Goal: Task Accomplishment & Management: Manage account settings

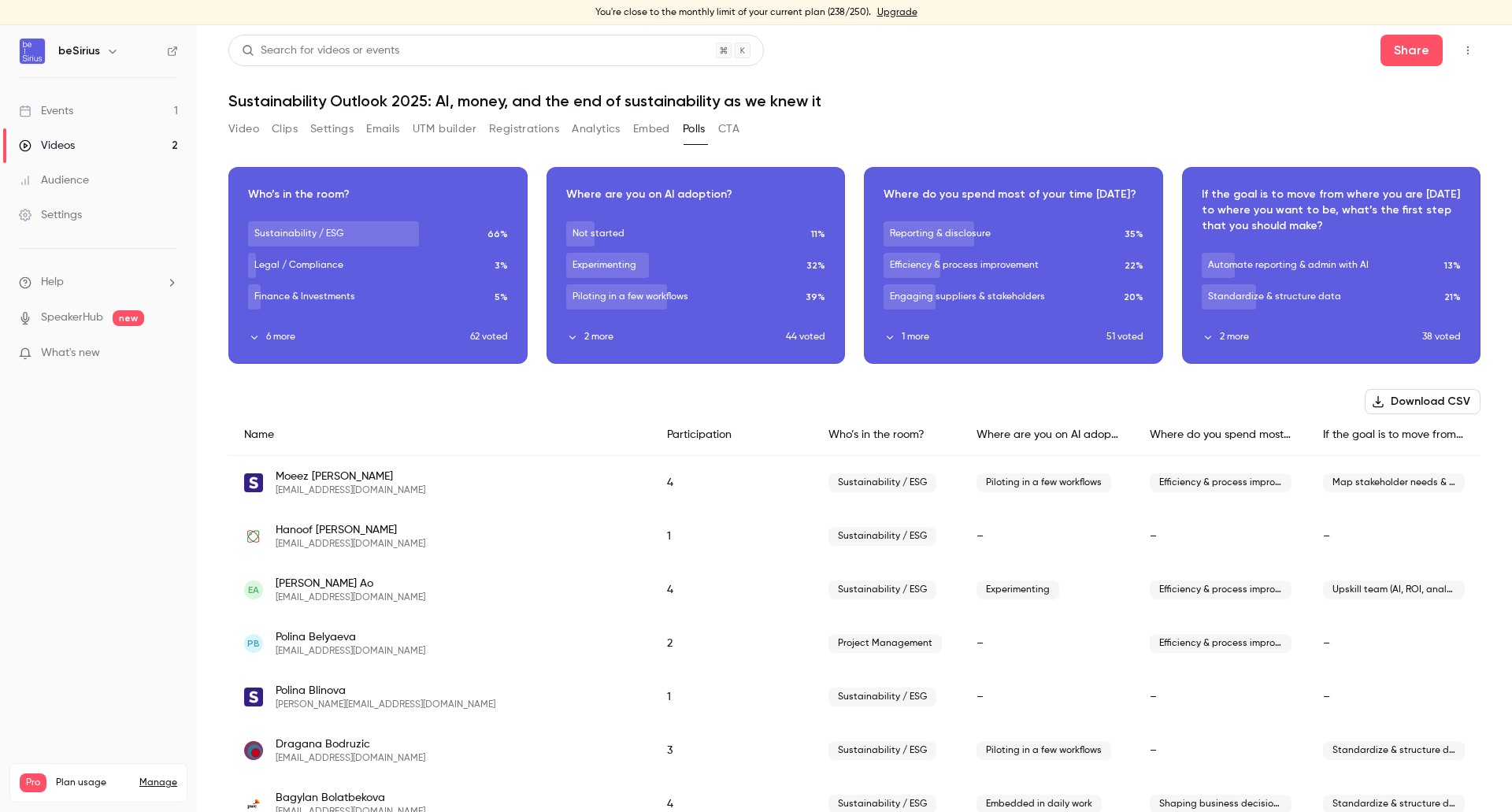
click at [126, 103] on link "Events 1" at bounding box center [98, 110] width 197 height 34
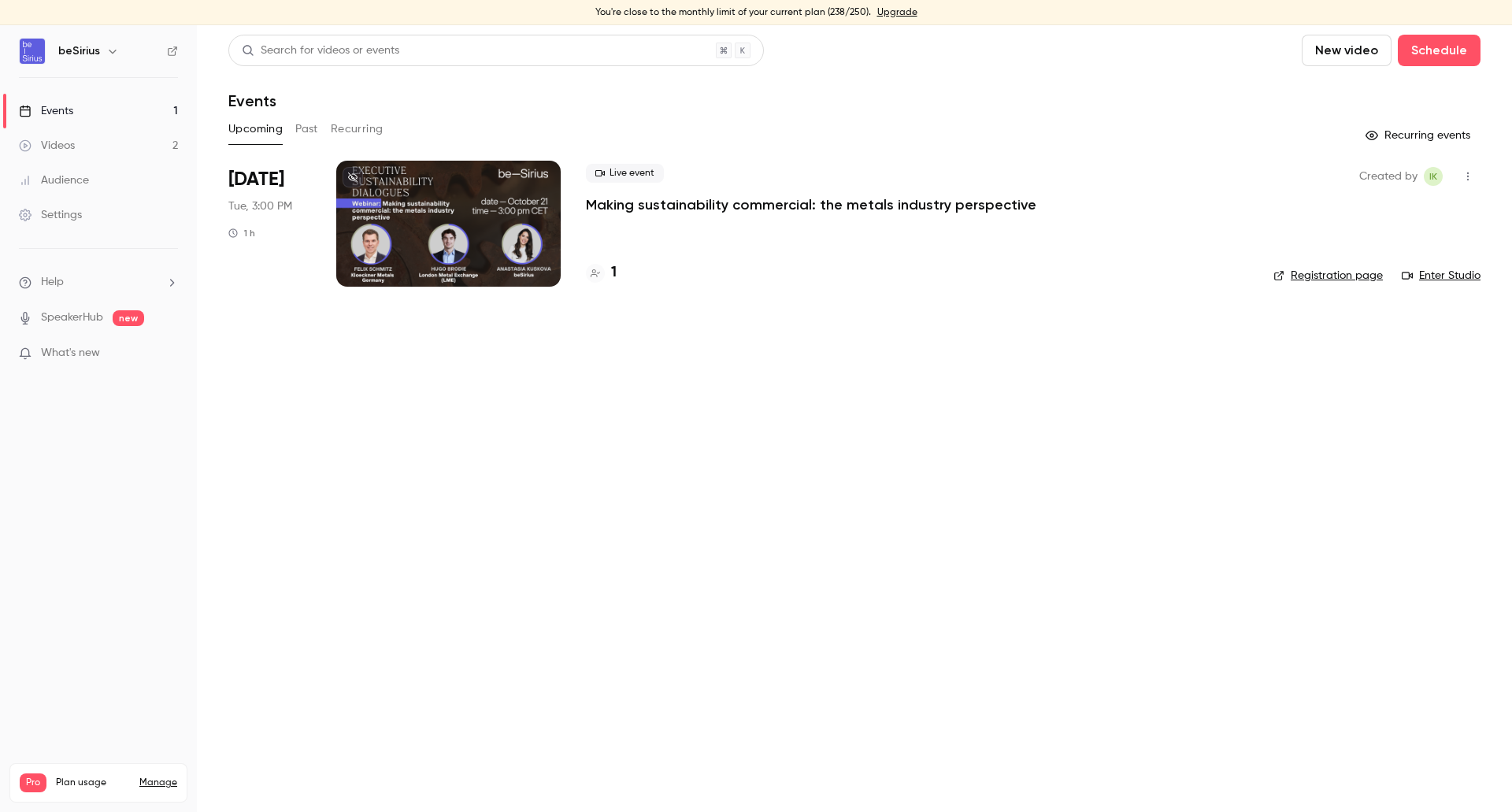
click at [101, 148] on link "Videos 2" at bounding box center [98, 145] width 197 height 34
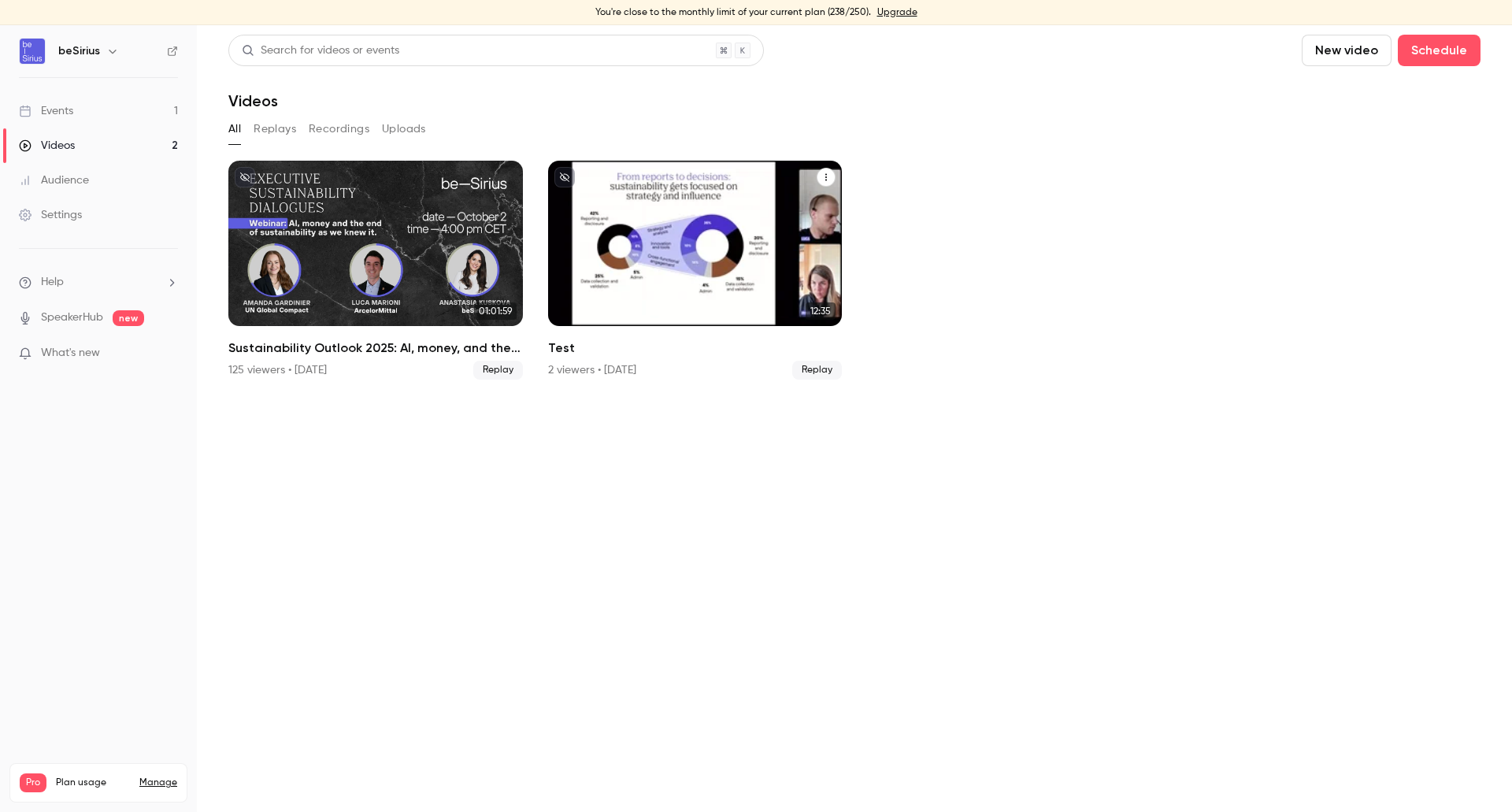
click at [826, 177] on icon "Test" at bounding box center [827, 178] width 10 height 10
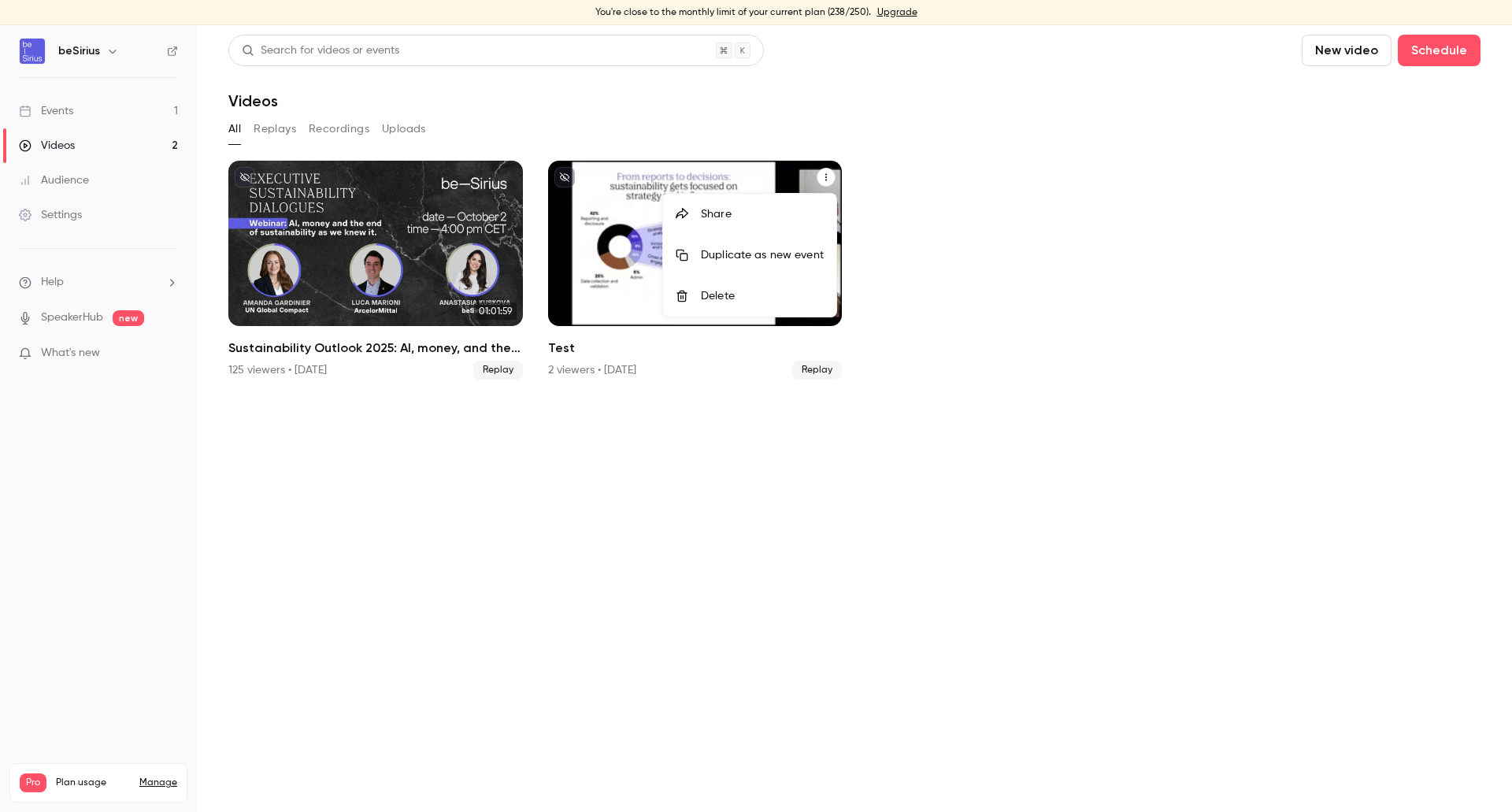
click at [719, 291] on div "Delete" at bounding box center [762, 297] width 123 height 16
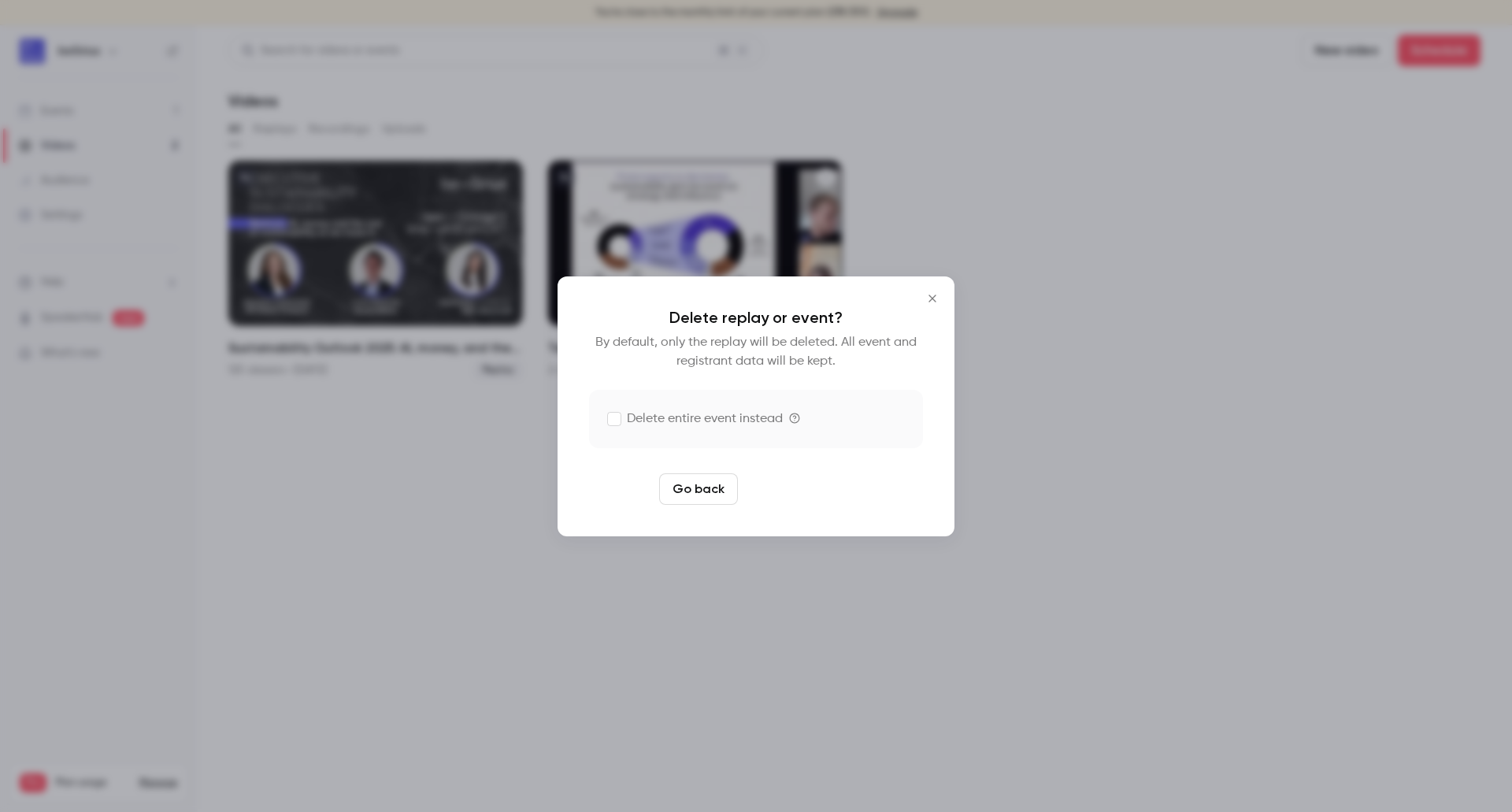
click at [826, 487] on button "Delete replay" at bounding box center [798, 489] width 109 height 31
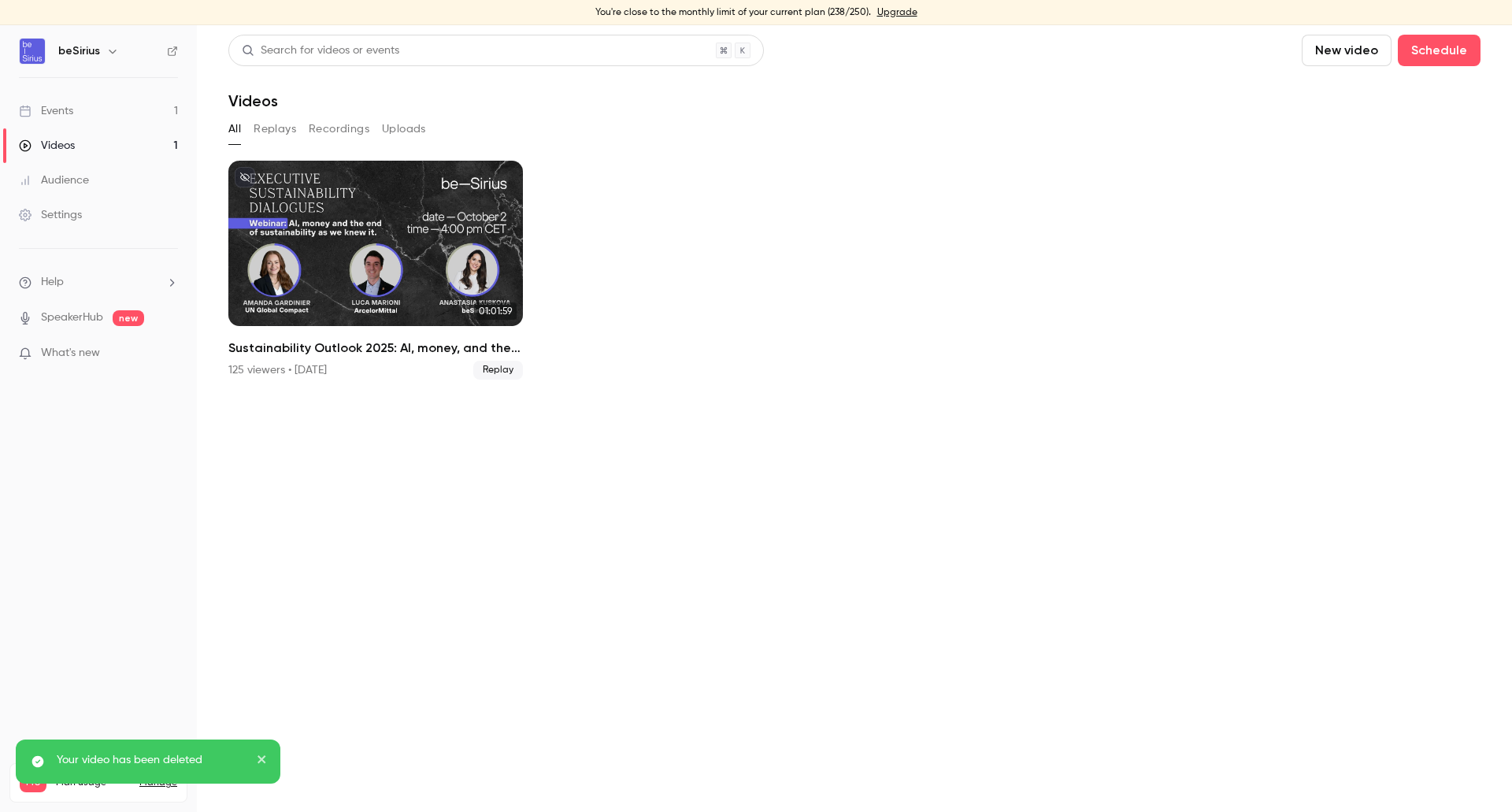
click at [42, 120] on link "Events 1" at bounding box center [98, 110] width 197 height 34
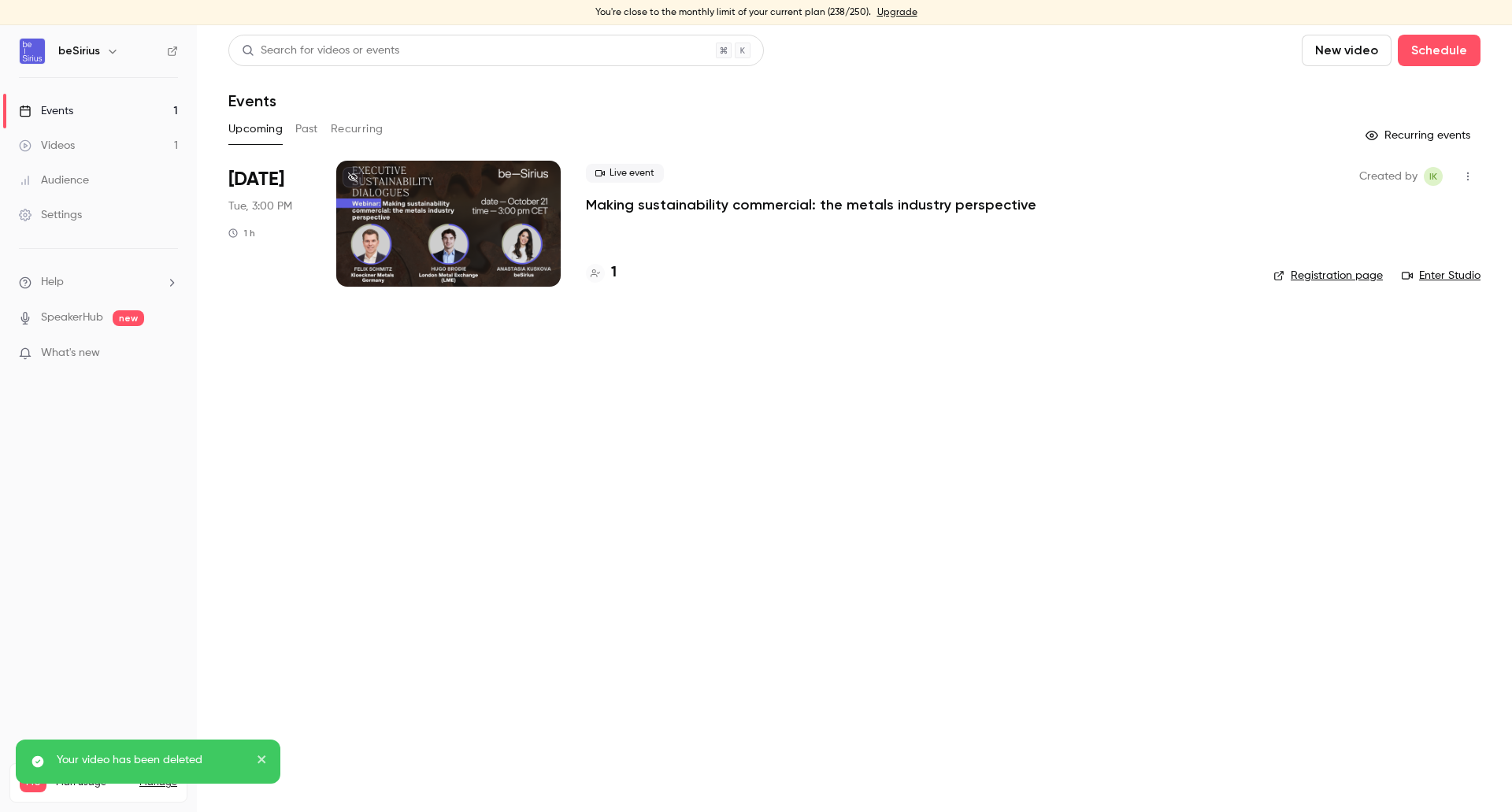
click at [89, 137] on link "Videos 1" at bounding box center [98, 145] width 197 height 34
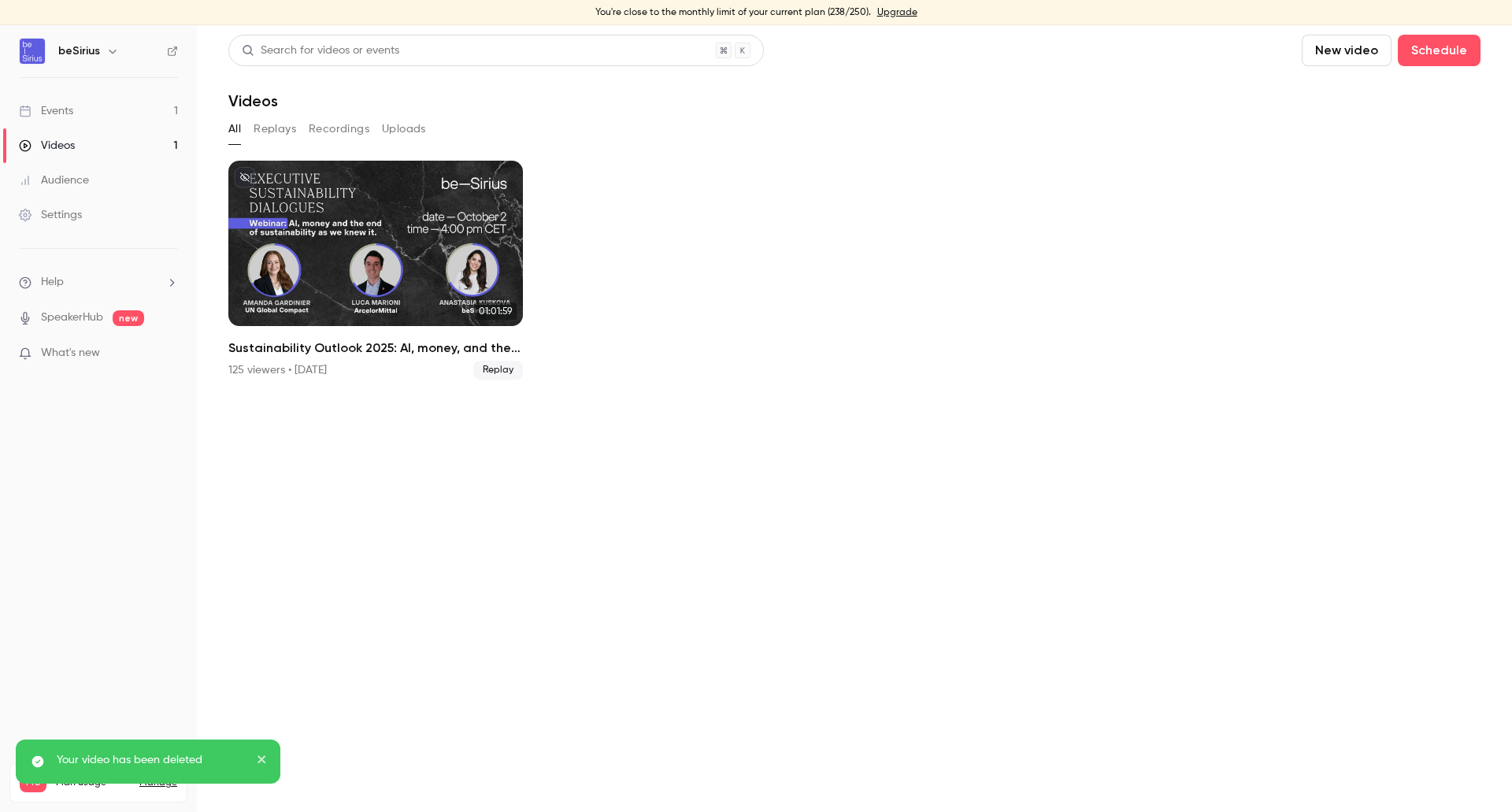
click at [83, 108] on link "Events 1" at bounding box center [98, 110] width 197 height 34
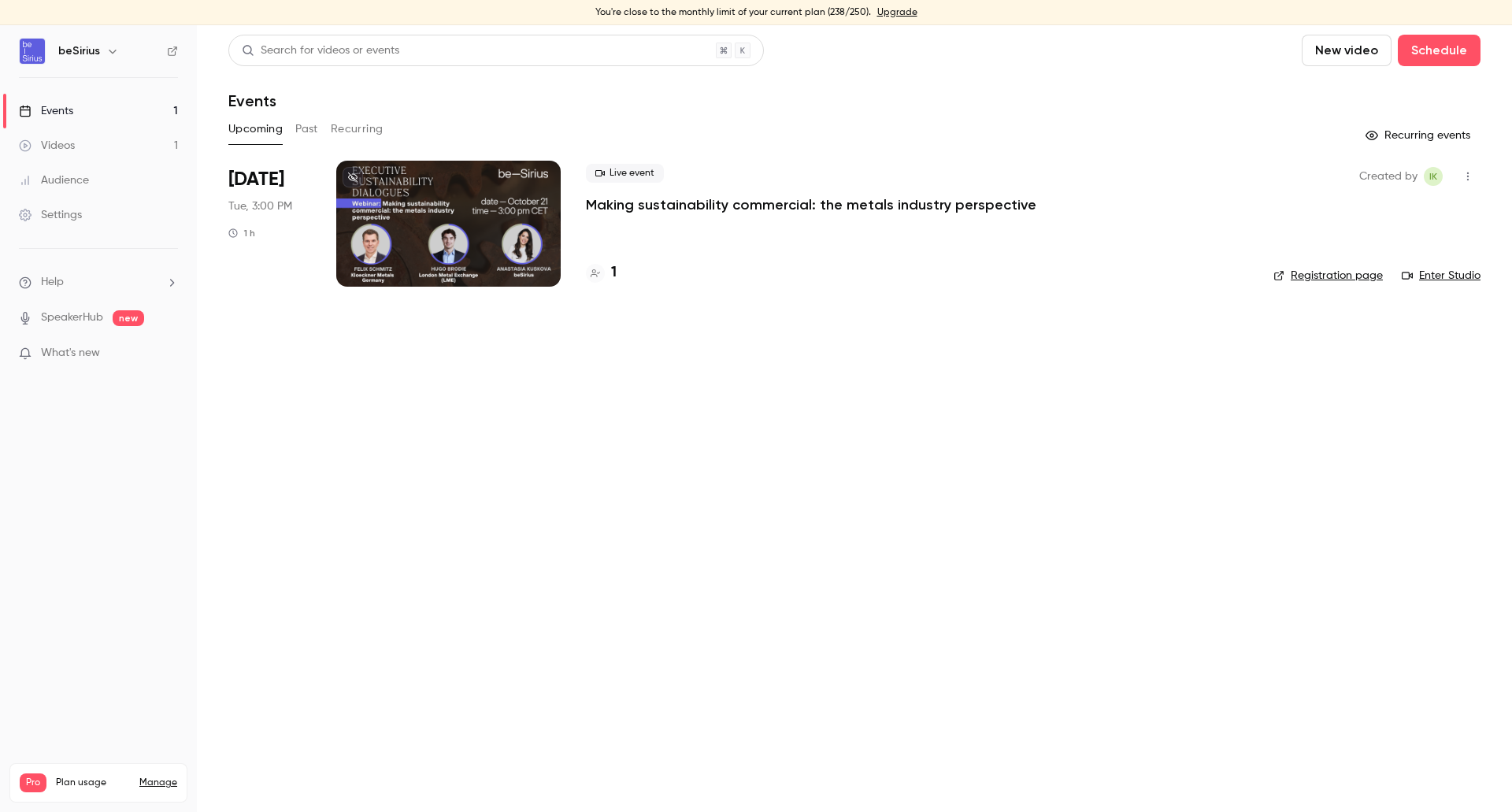
click at [420, 223] on div at bounding box center [448, 224] width 225 height 126
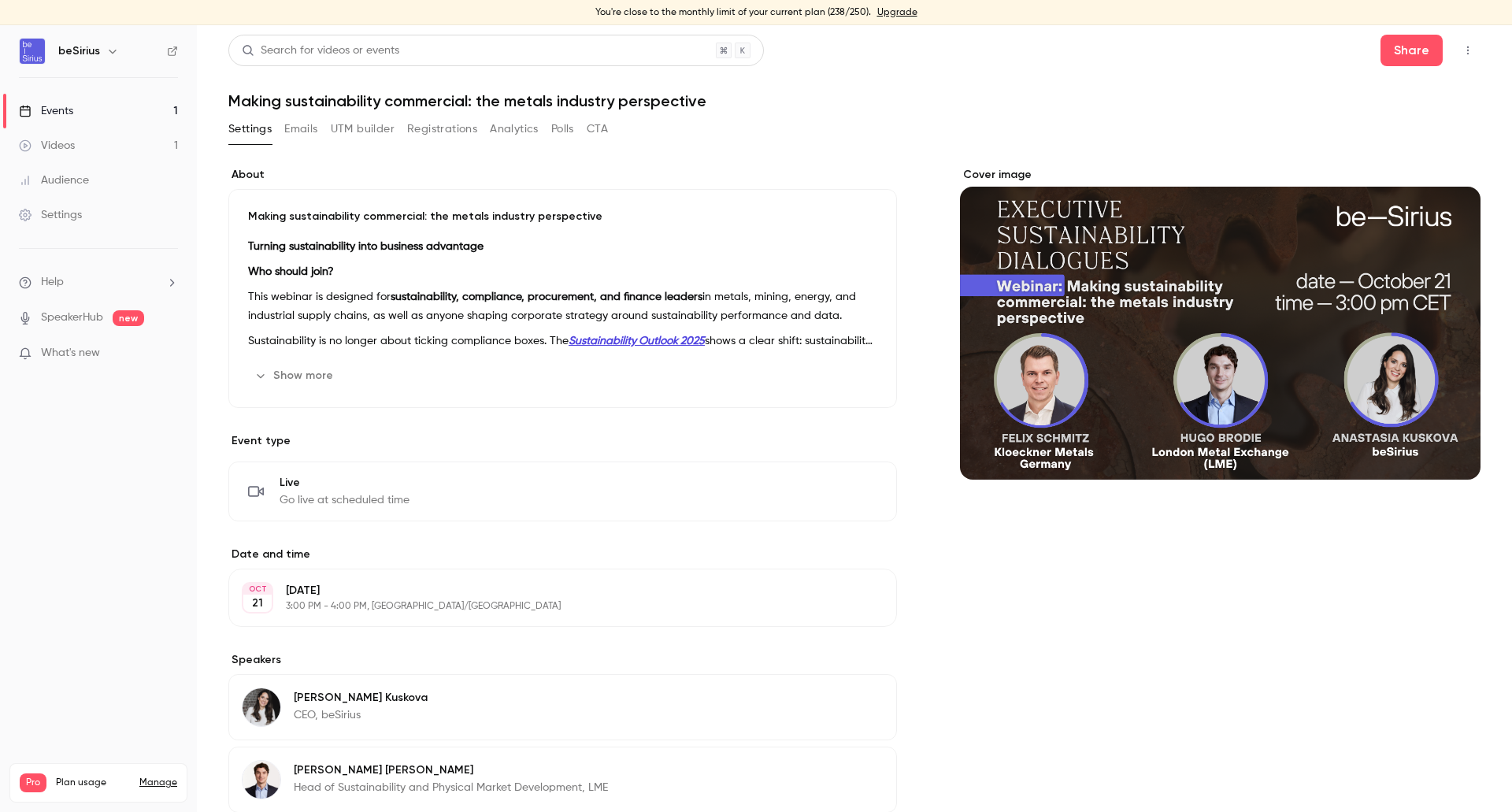
click at [307, 133] on button "Emails" at bounding box center [301, 130] width 33 height 26
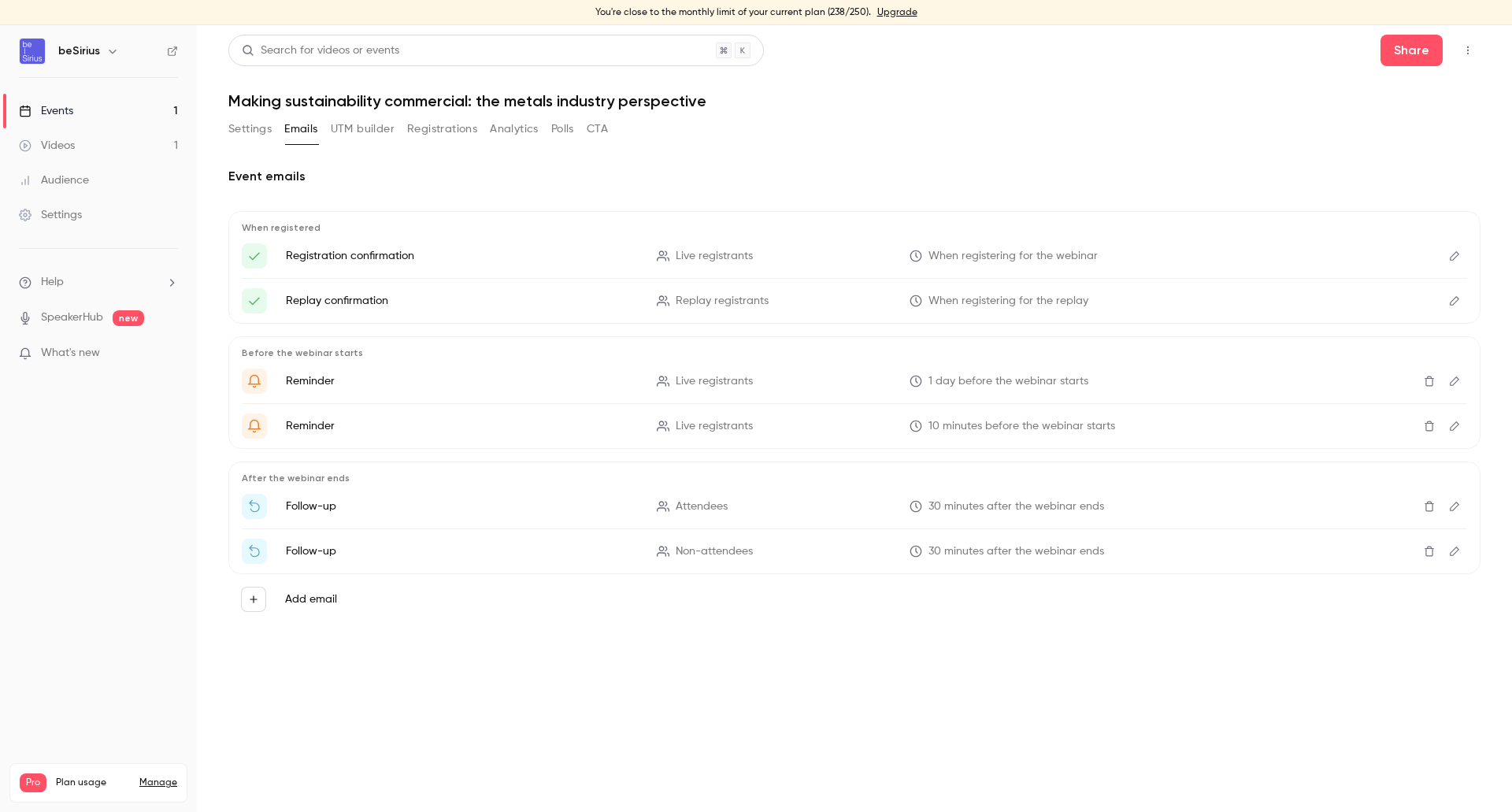
click at [351, 126] on button "UTM builder" at bounding box center [362, 130] width 64 height 26
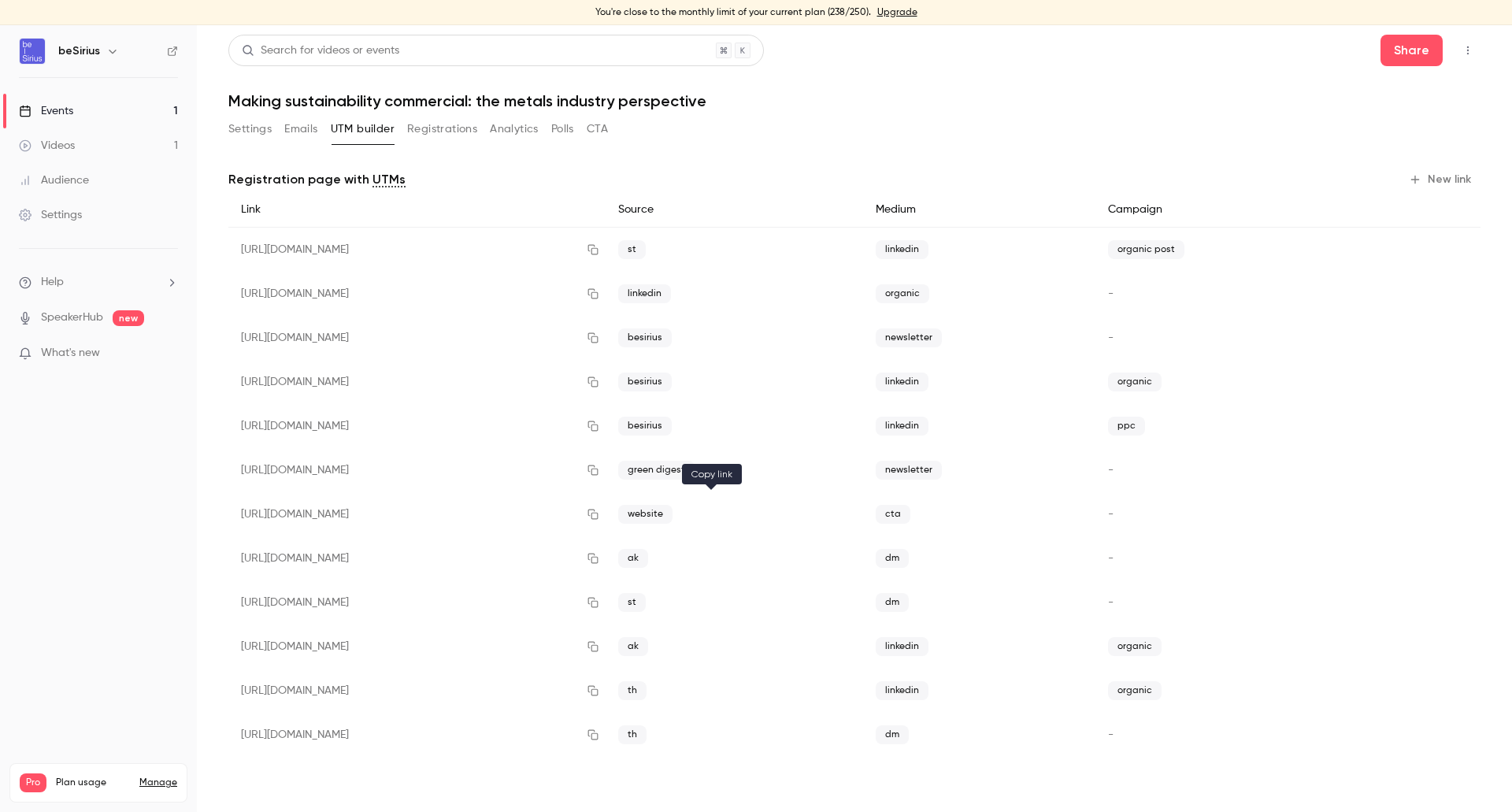
click at [599, 515] on icon "button" at bounding box center [593, 514] width 10 height 10
click at [303, 134] on button "Emails" at bounding box center [301, 130] width 33 height 26
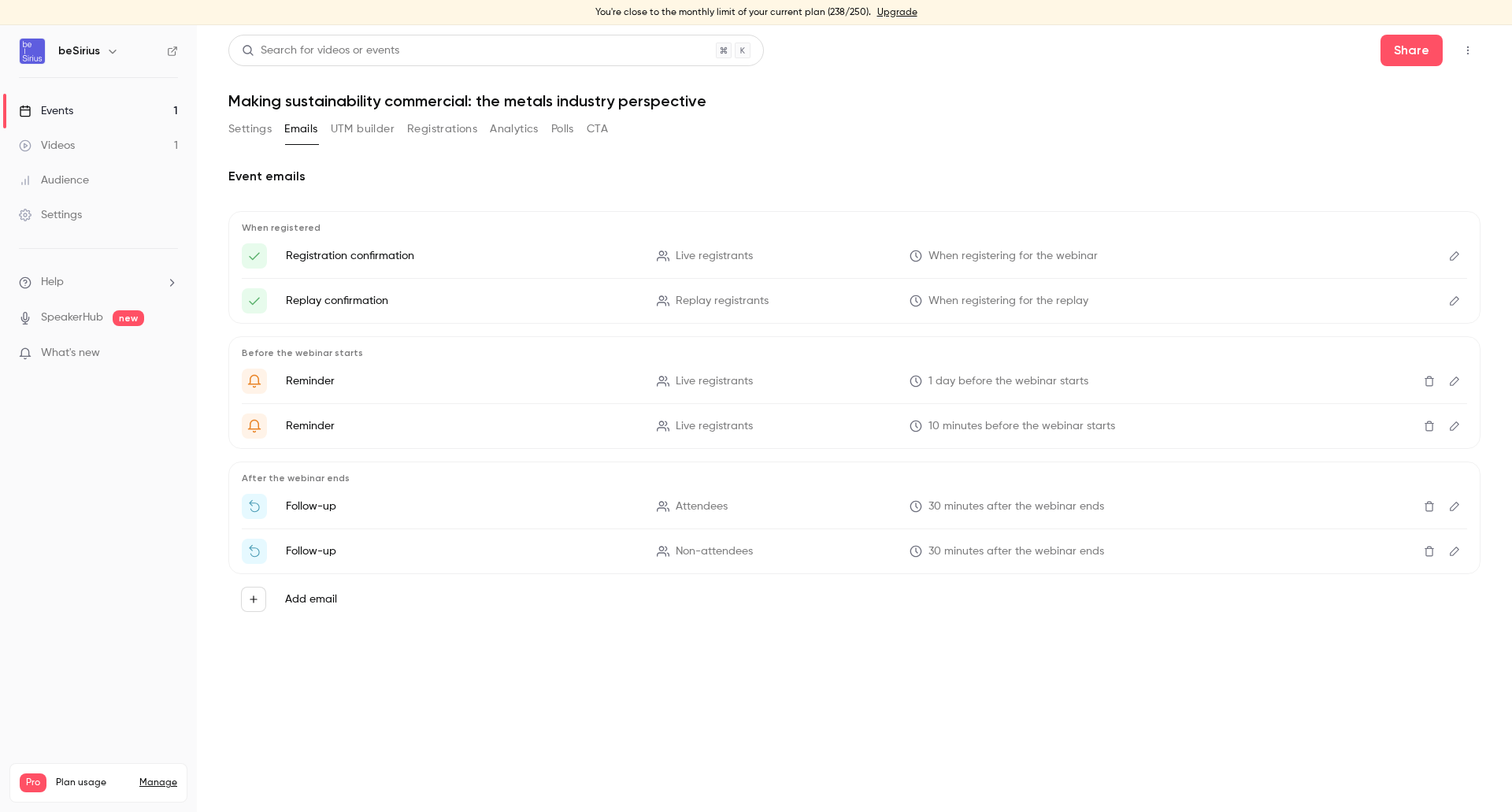
click at [446, 134] on button "Registrations" at bounding box center [442, 130] width 70 height 26
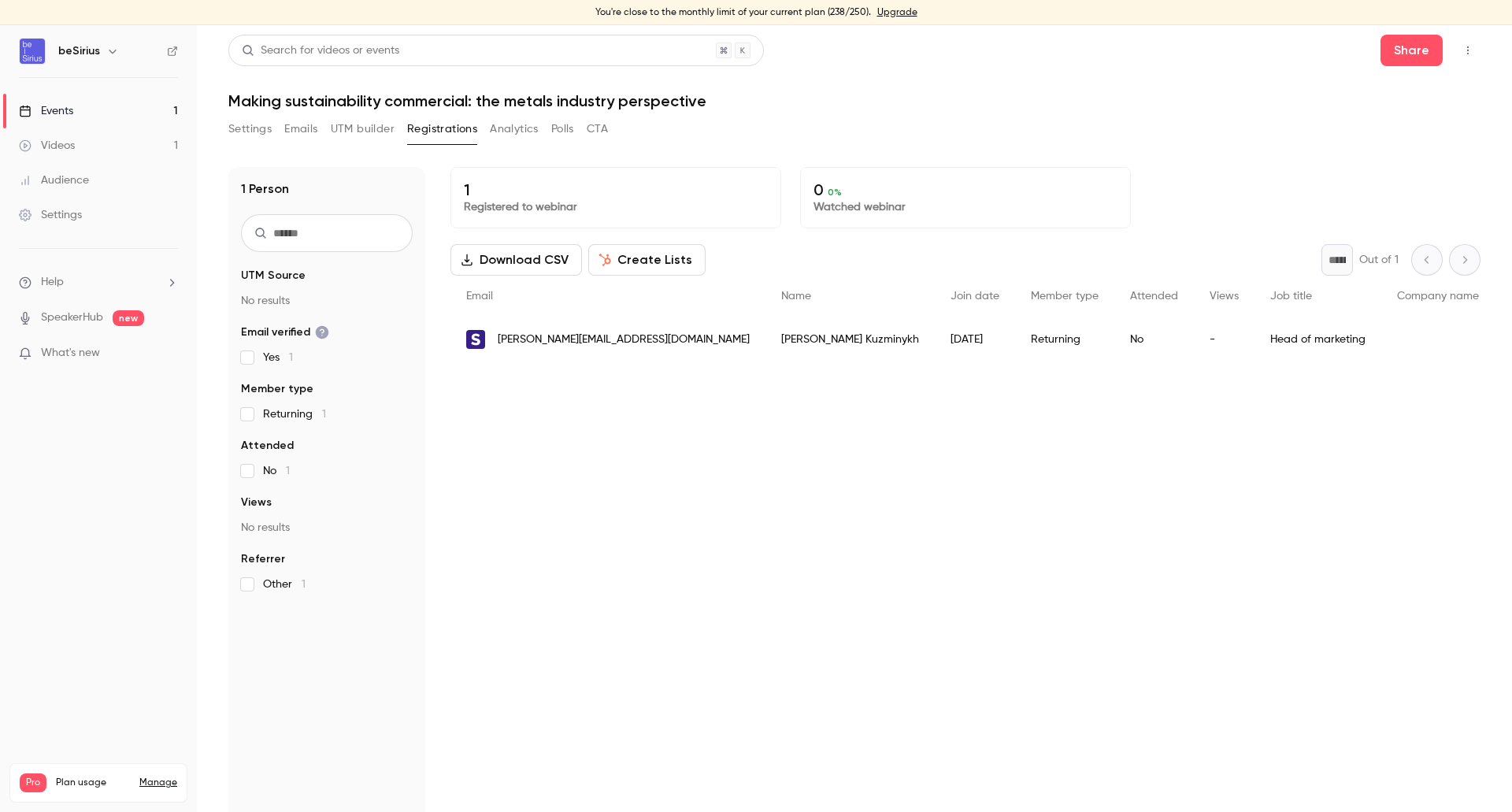
click at [67, 207] on div "Settings" at bounding box center [50, 215] width 63 height 16
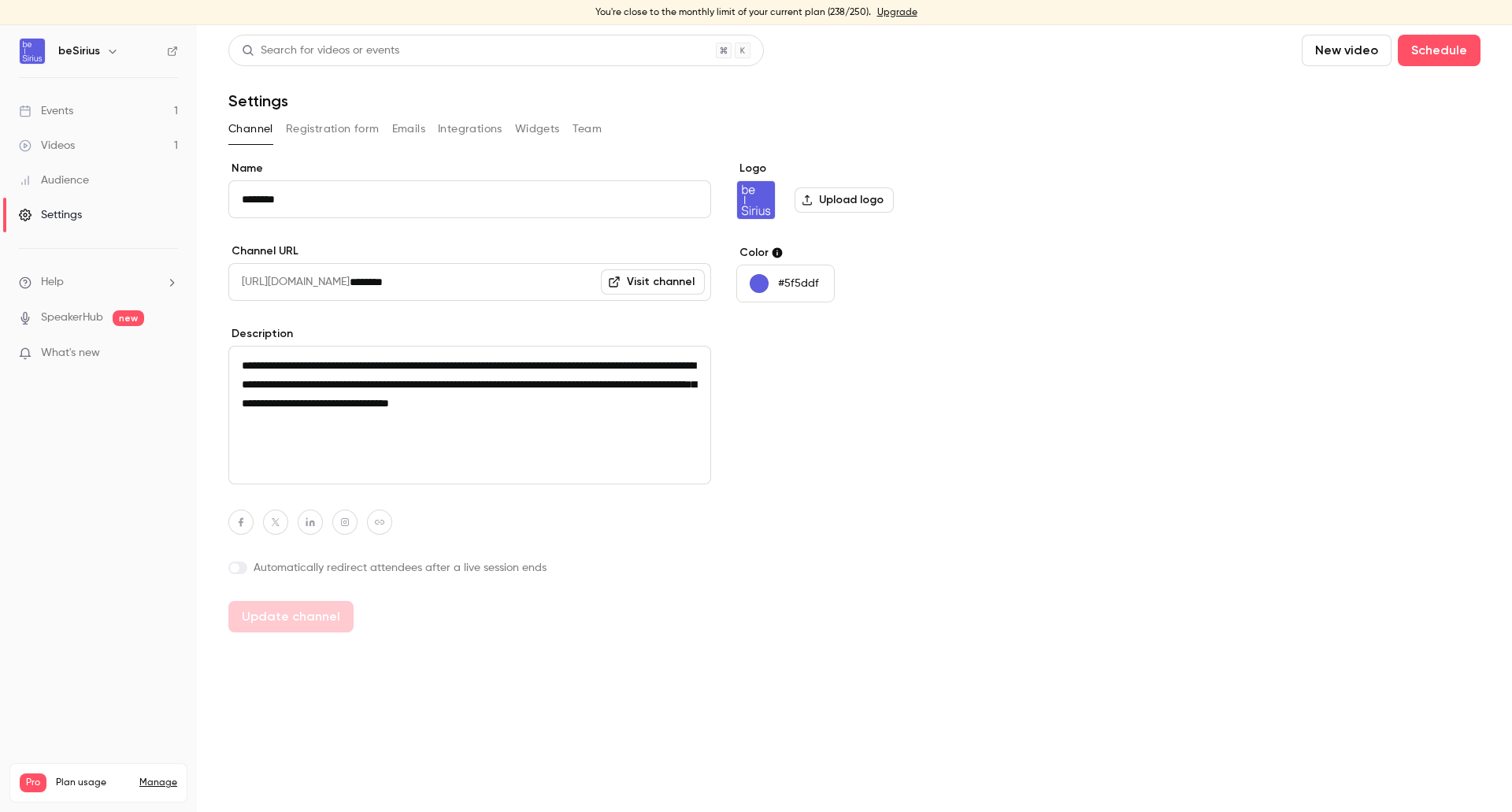
click at [360, 136] on button "Registration form" at bounding box center [332, 130] width 93 height 26
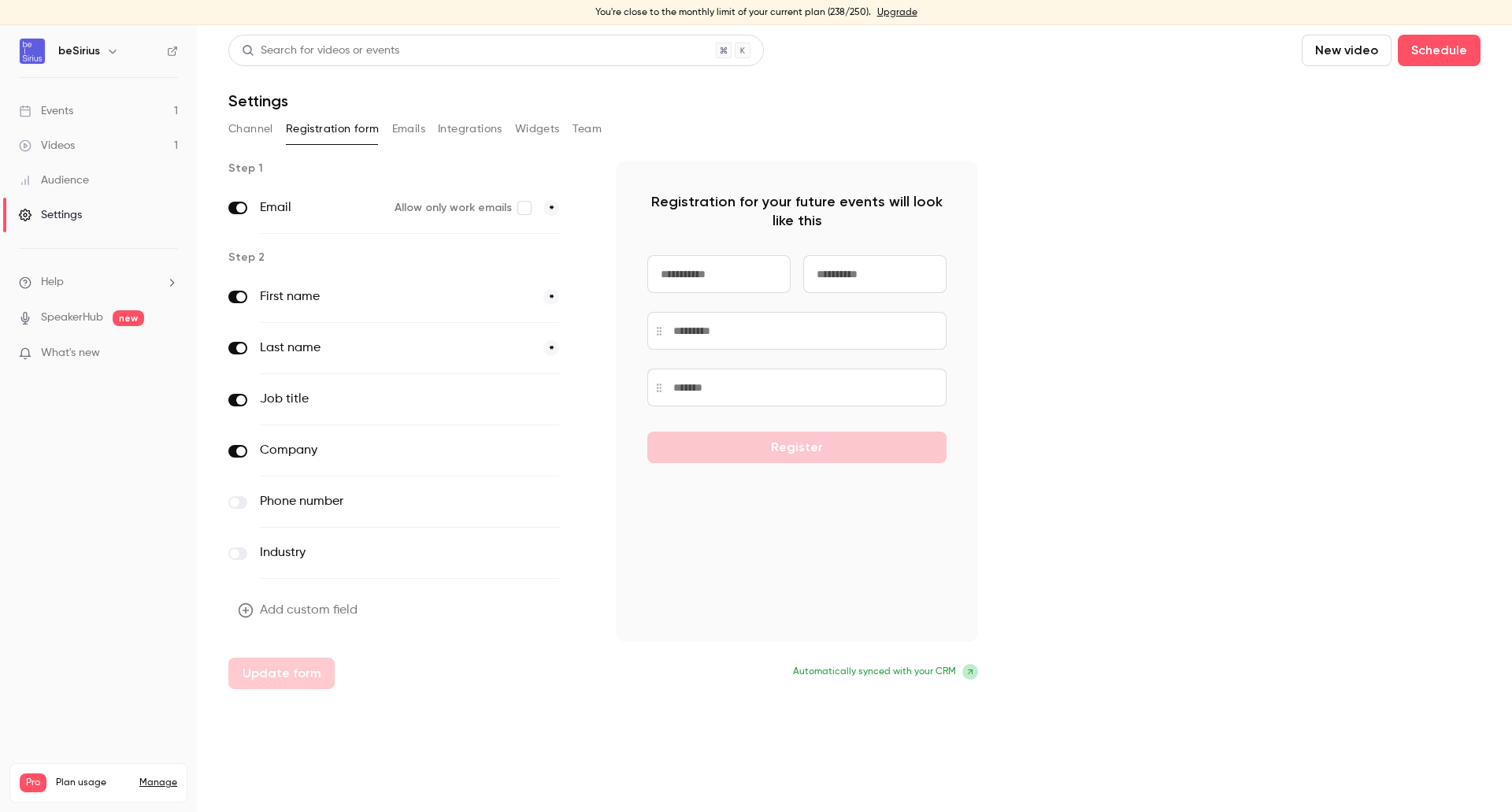
click at [248, 611] on icon "button" at bounding box center [245, 611] width 16 height 16
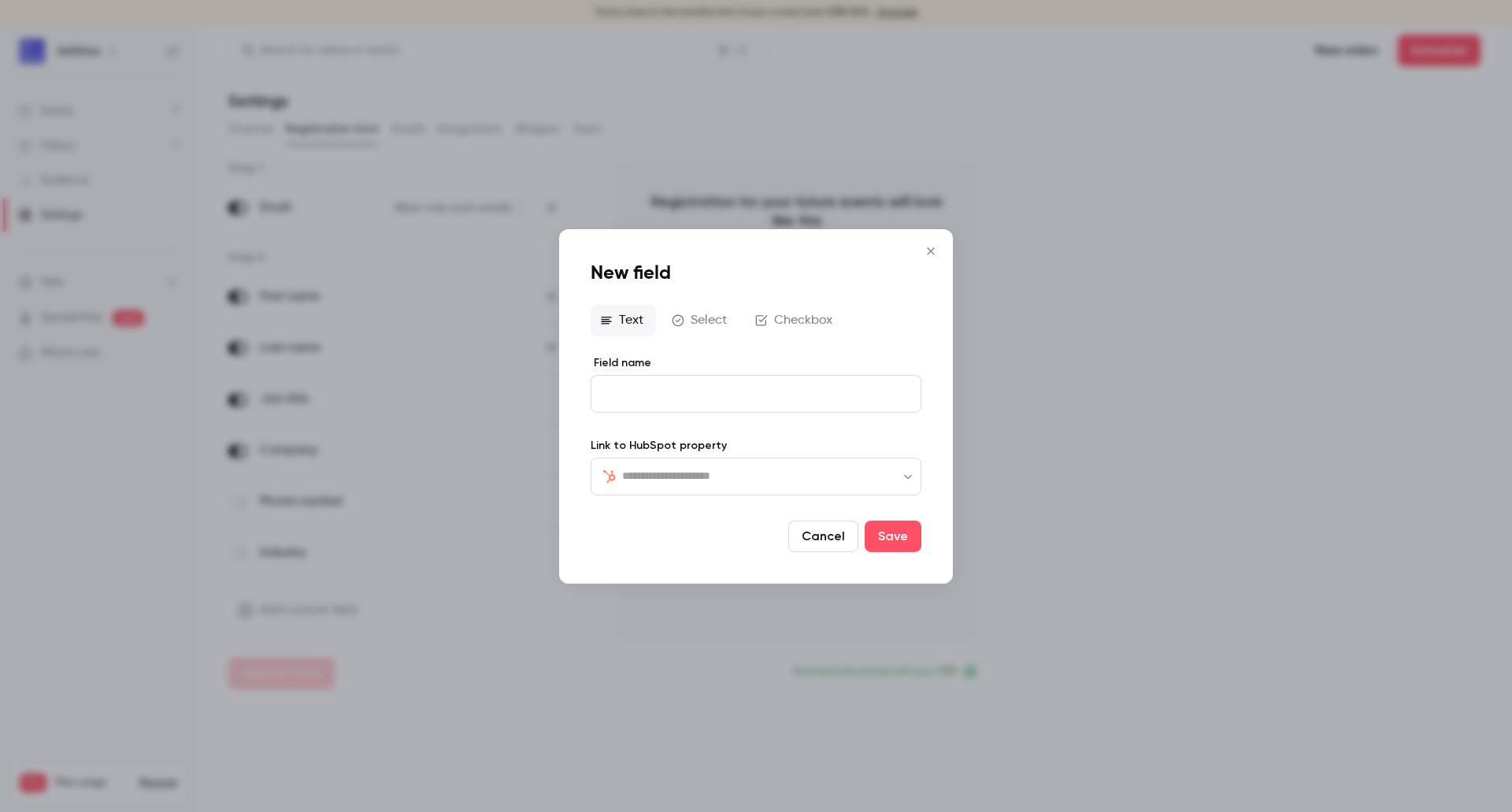
click at [685, 323] on button "Select" at bounding box center [701, 320] width 78 height 31
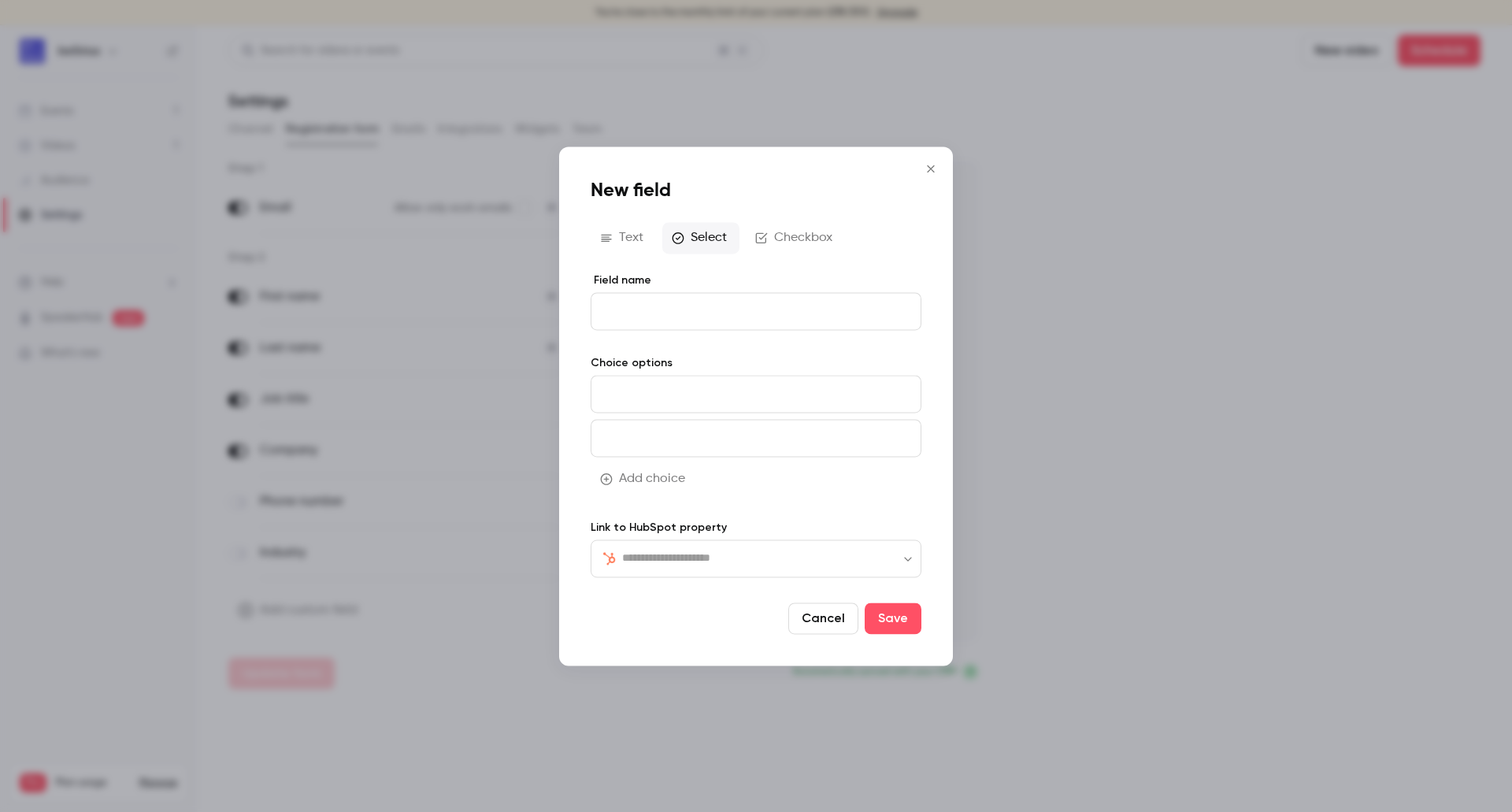
click at [926, 167] on icon "Close" at bounding box center [930, 168] width 19 height 13
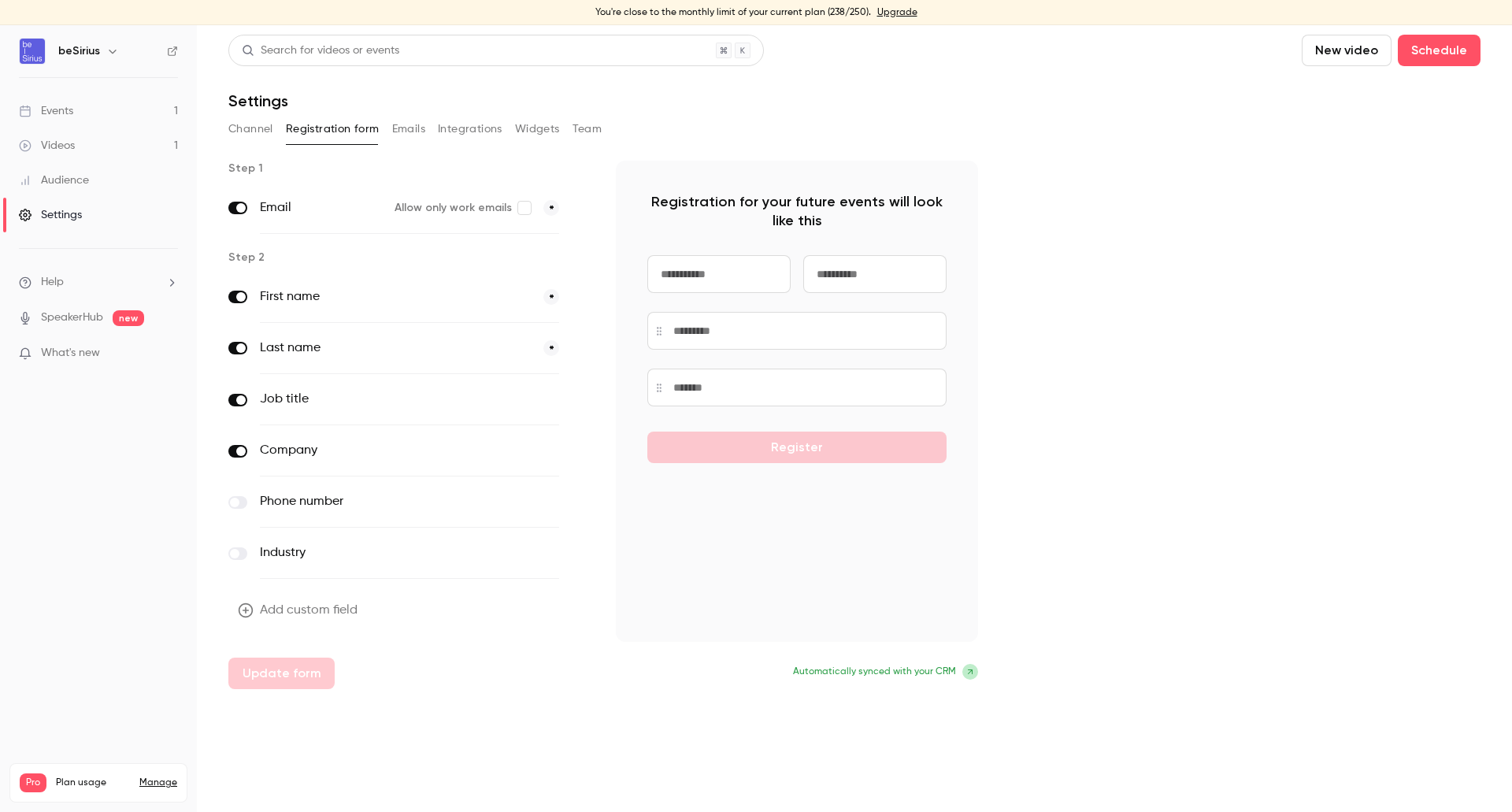
click at [99, 103] on link "Events 1" at bounding box center [98, 110] width 197 height 34
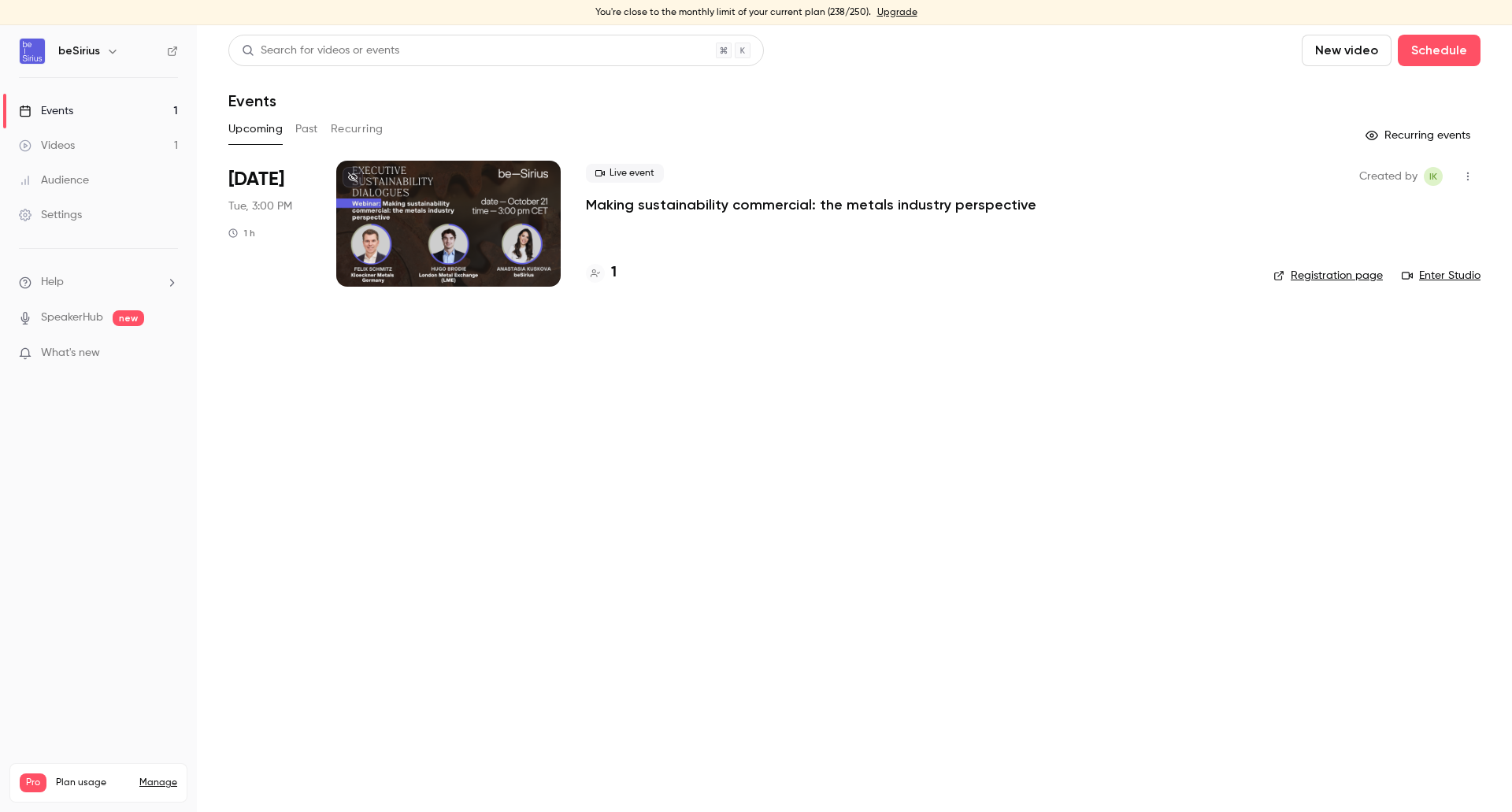
click at [428, 214] on div at bounding box center [448, 224] width 225 height 126
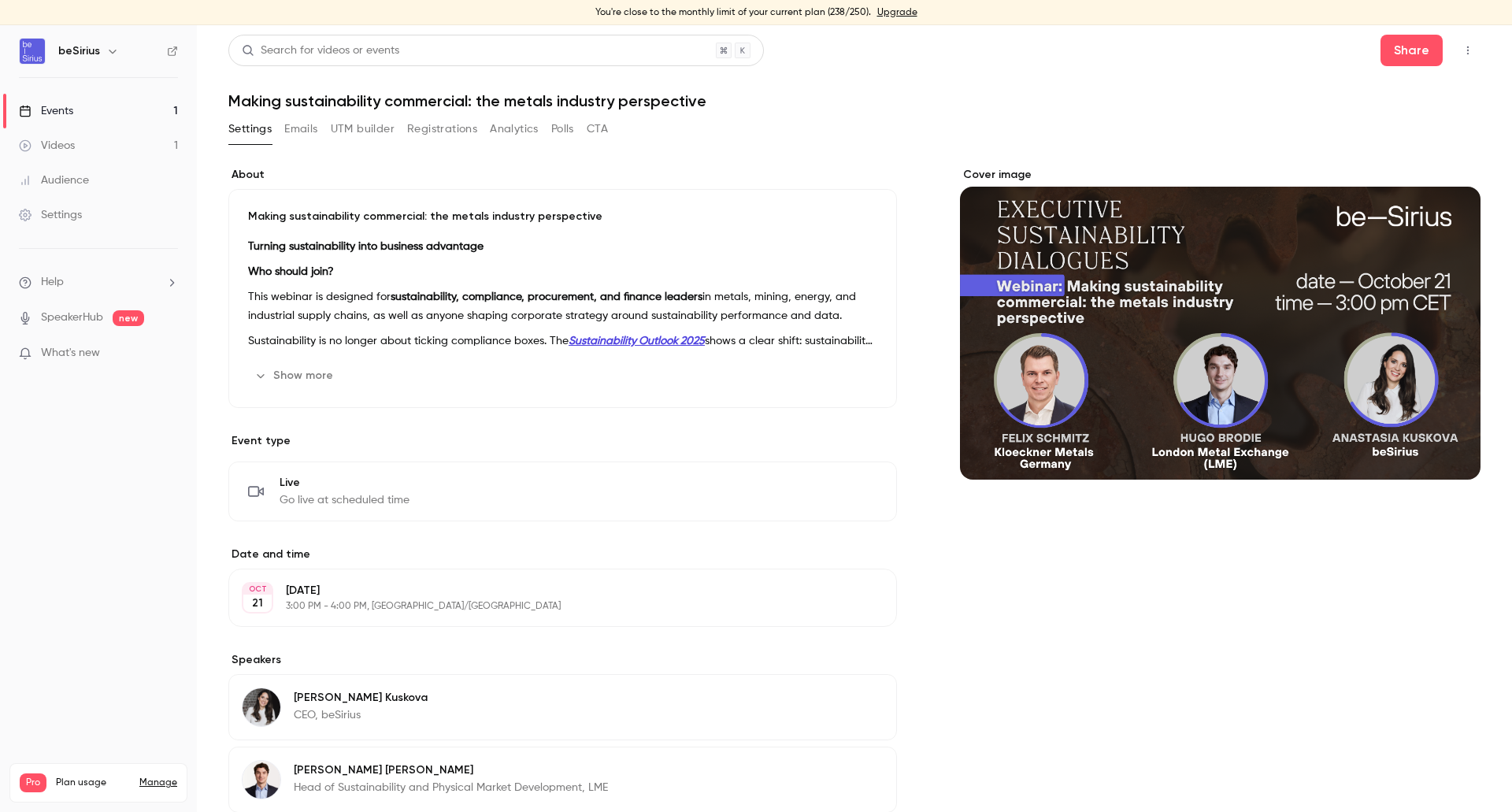
scroll to position [157, 0]
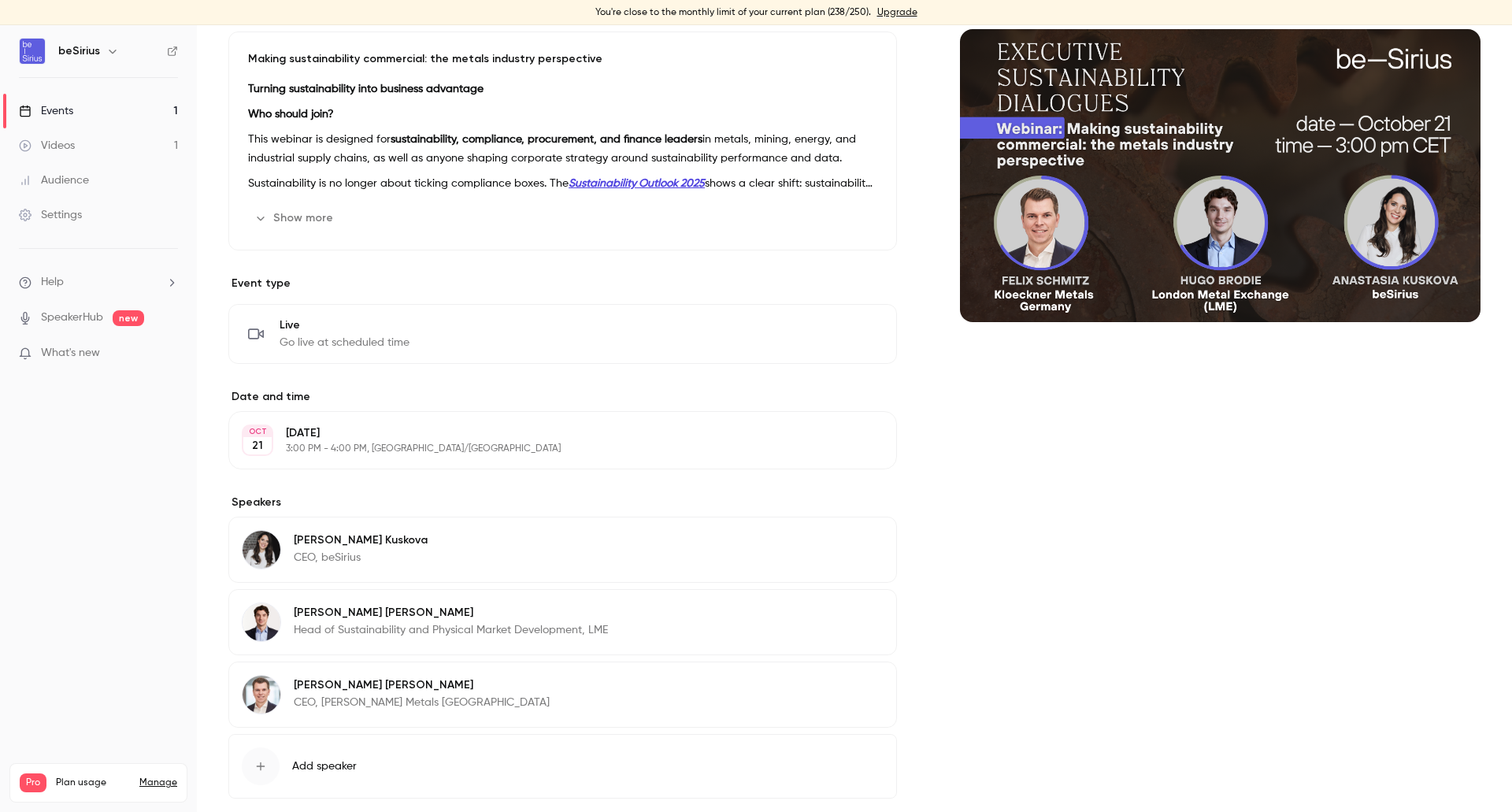
click at [368, 687] on p "[PERSON_NAME]" at bounding box center [421, 685] width 256 height 16
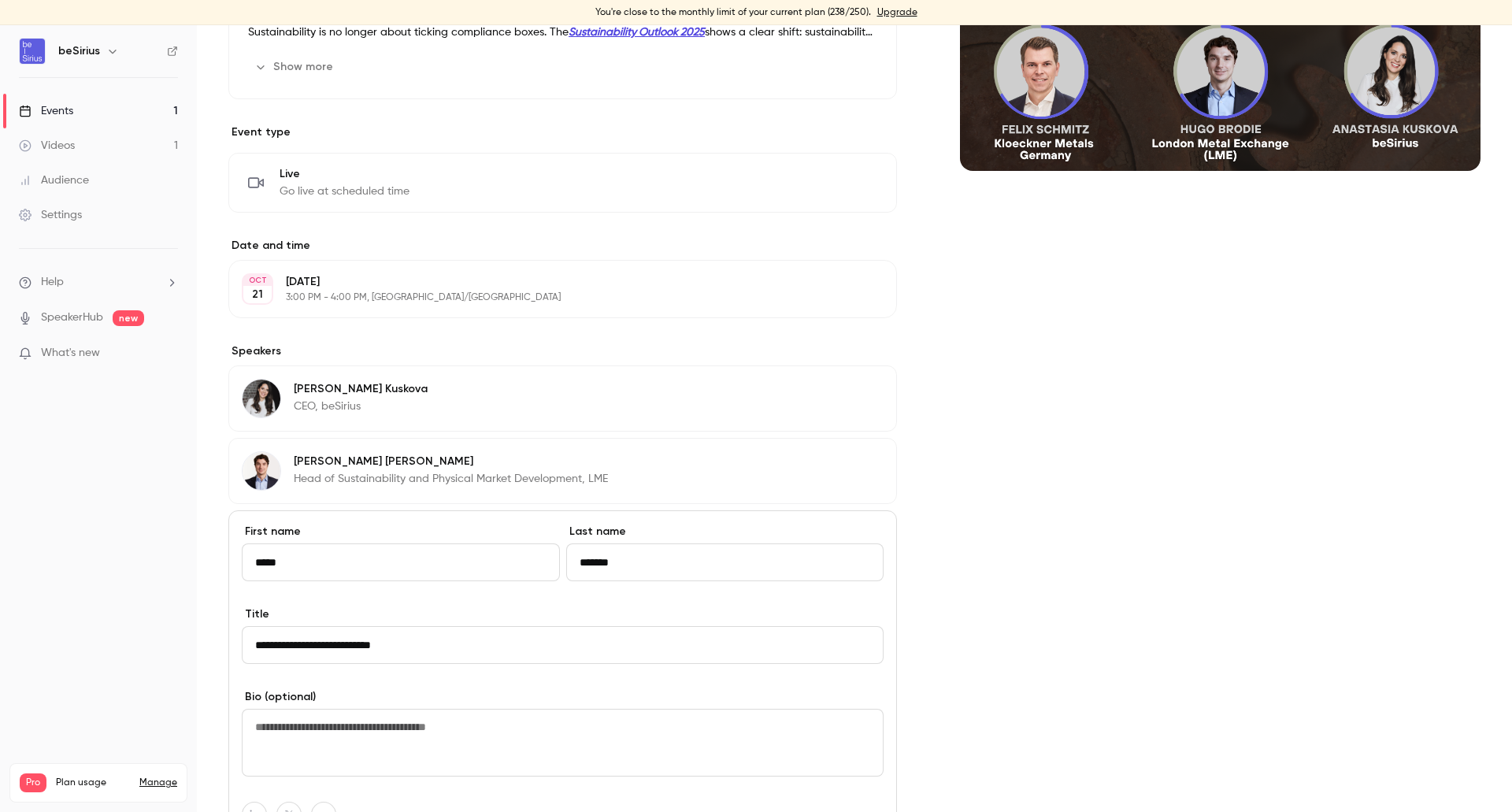
scroll to position [472, 0]
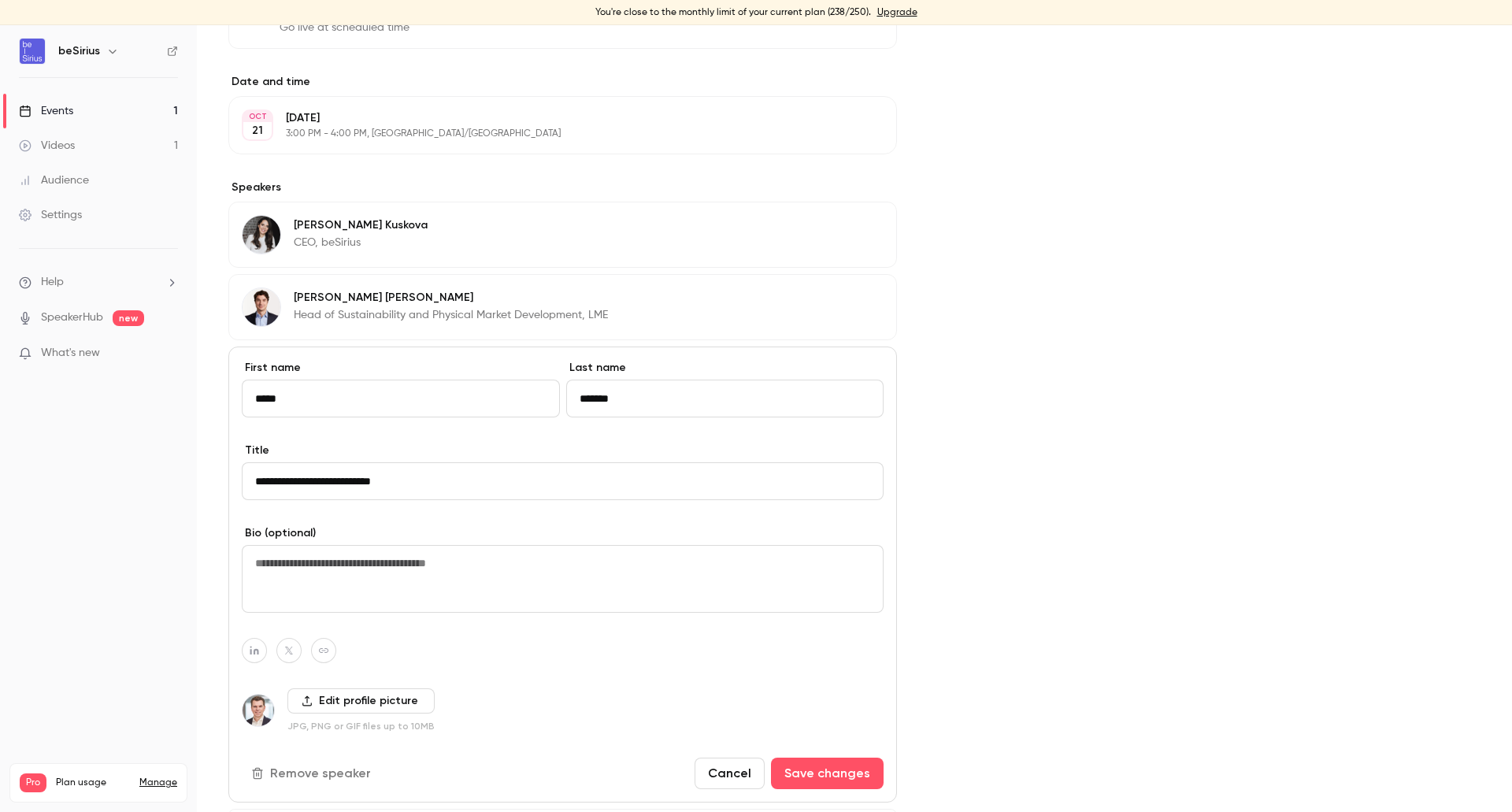
drag, startPoint x: 303, startPoint y: 479, endPoint x: 368, endPoint y: 484, distance: 65.2
click at [368, 484] on input "**********" at bounding box center [563, 481] width 642 height 38
click at [1084, 200] on div "Cover image" at bounding box center [1220, 309] width 520 height 1229
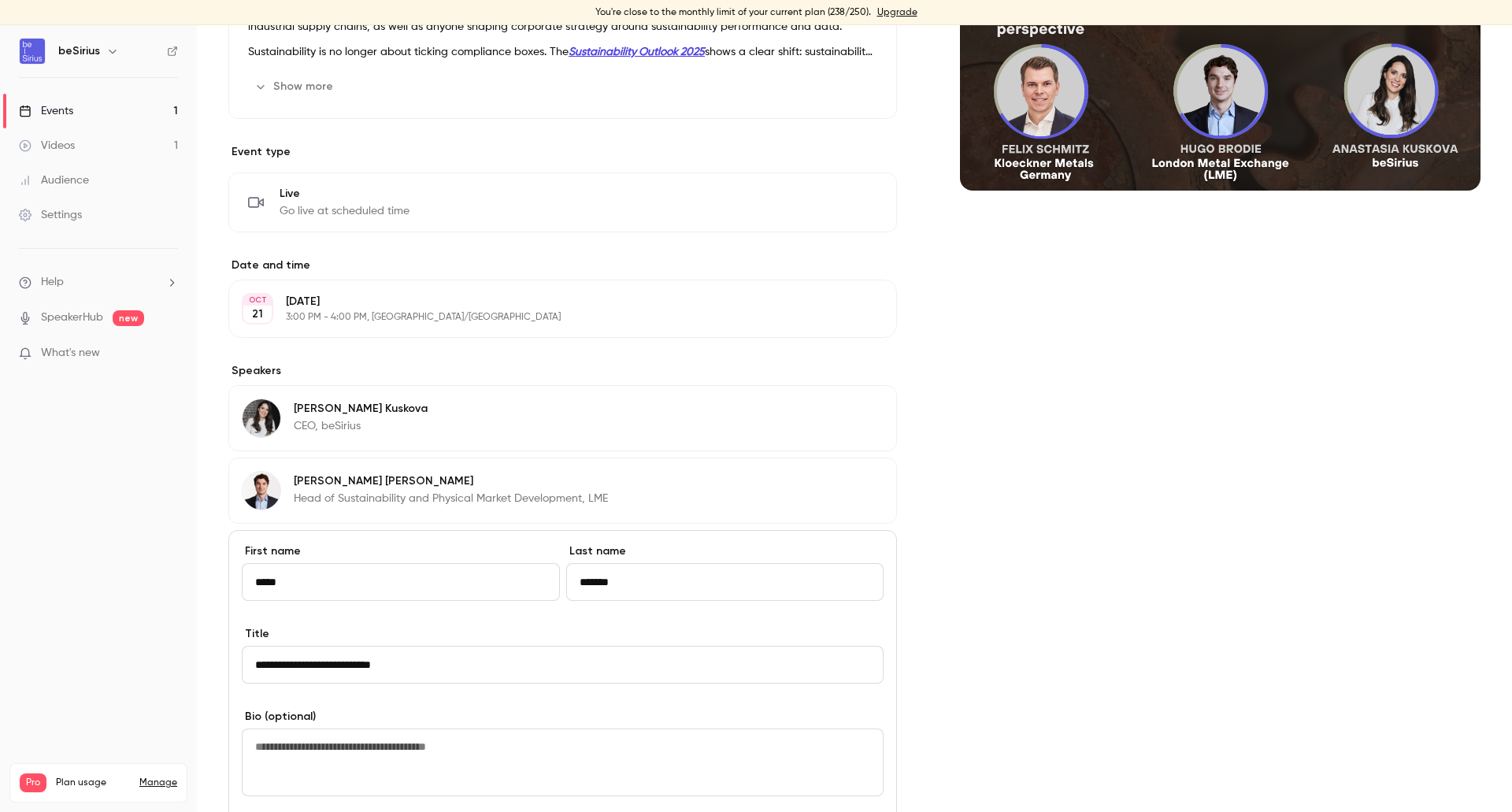
scroll to position [237, 0]
